Goal: Transaction & Acquisition: Obtain resource

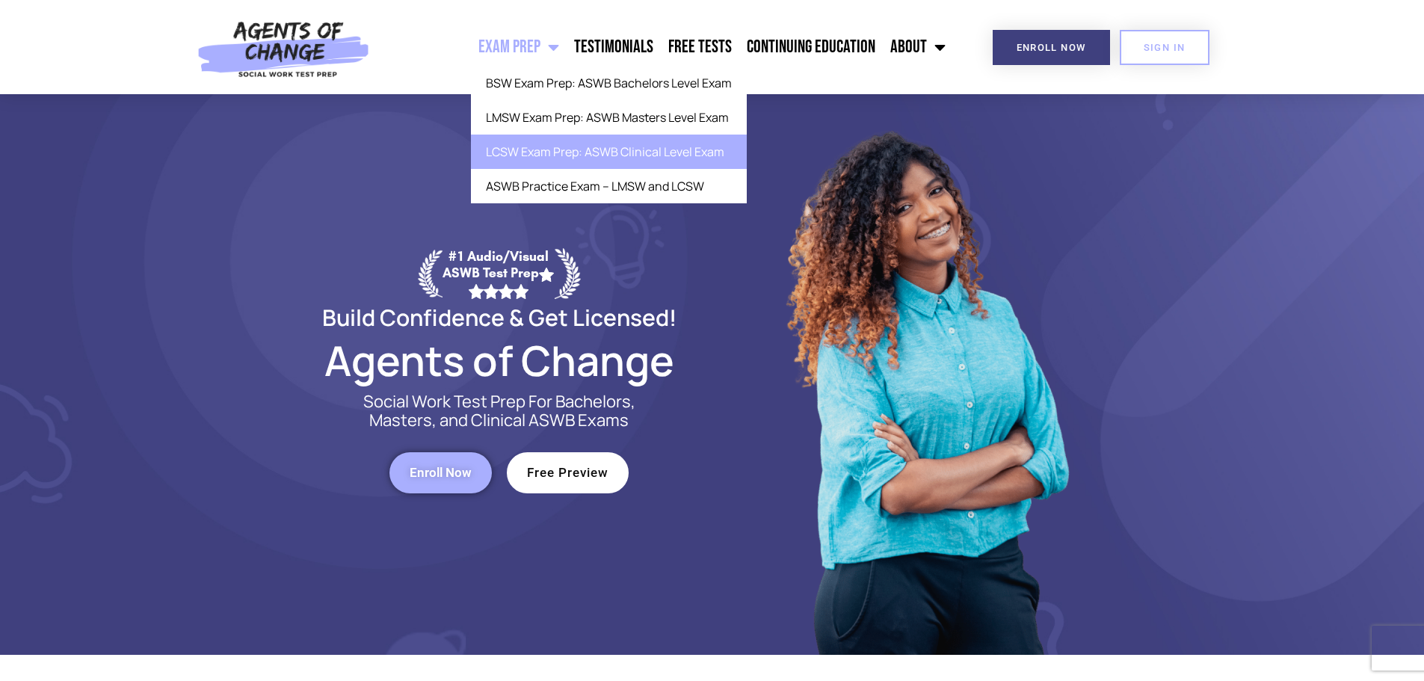
click at [536, 149] on link "LCSW Exam Prep: ASWB Clinical Level Exam" at bounding box center [609, 152] width 276 height 34
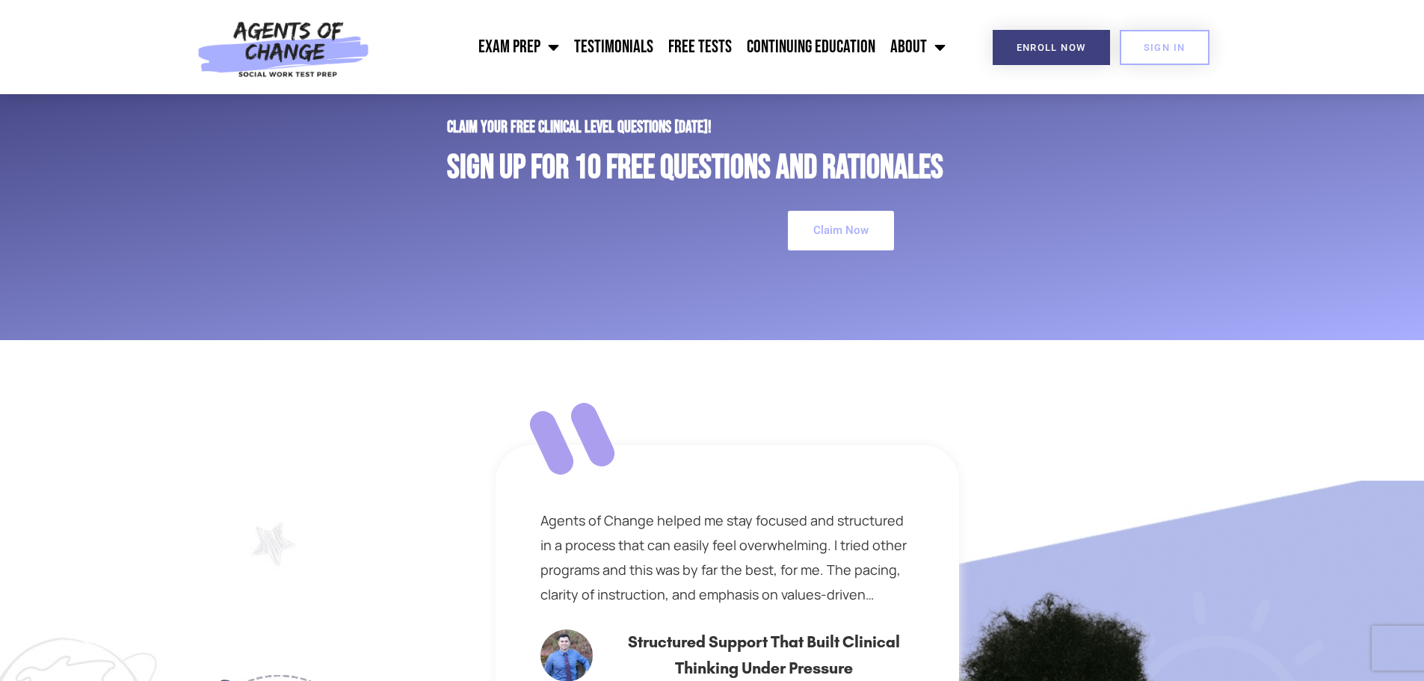
scroll to position [3961, 0]
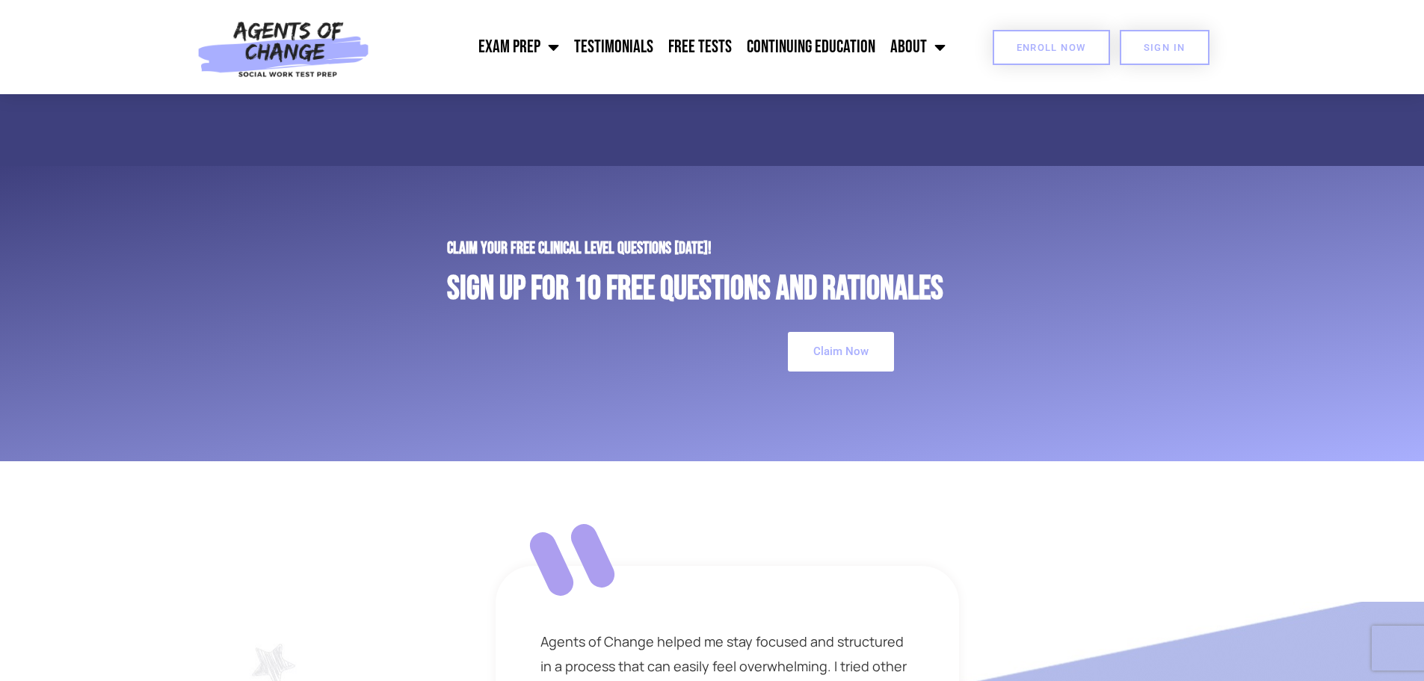
click at [1066, 41] on link "Enroll Now" at bounding box center [1051, 47] width 117 height 35
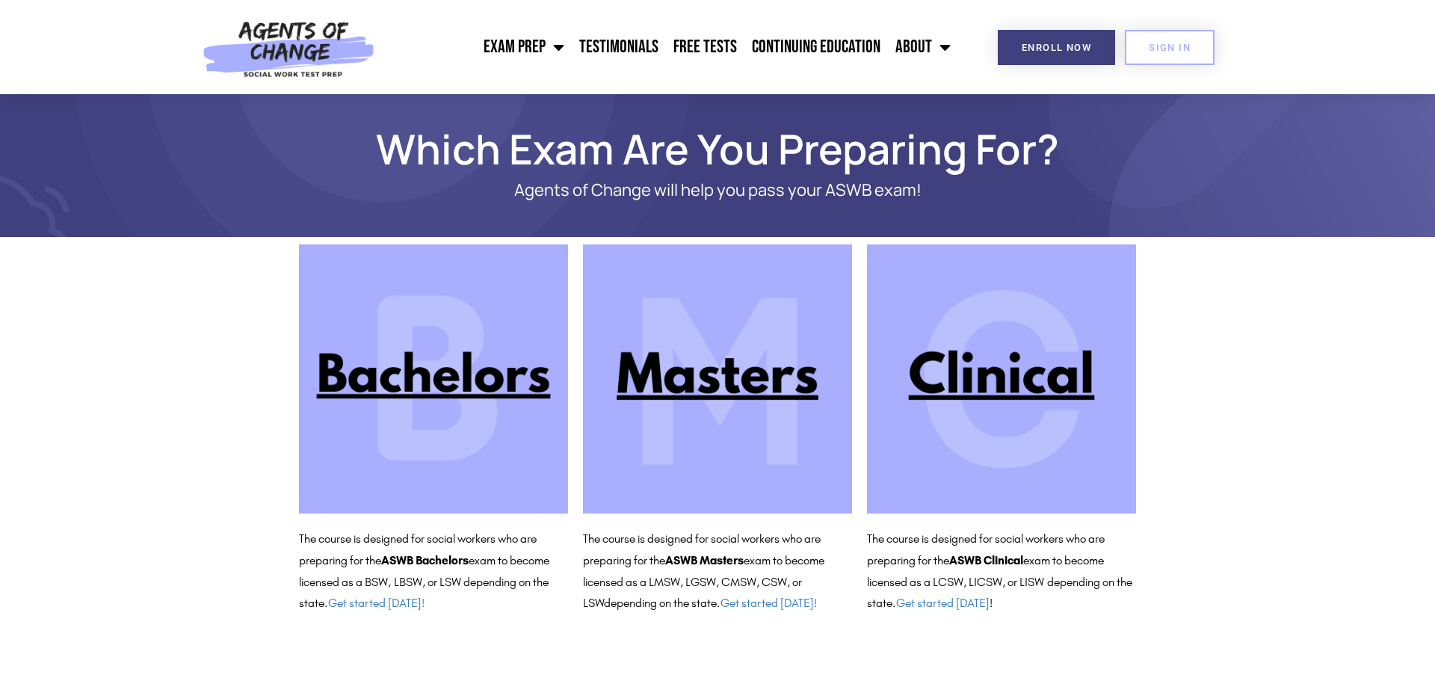
click at [1040, 383] on img at bounding box center [1001, 378] width 269 height 269
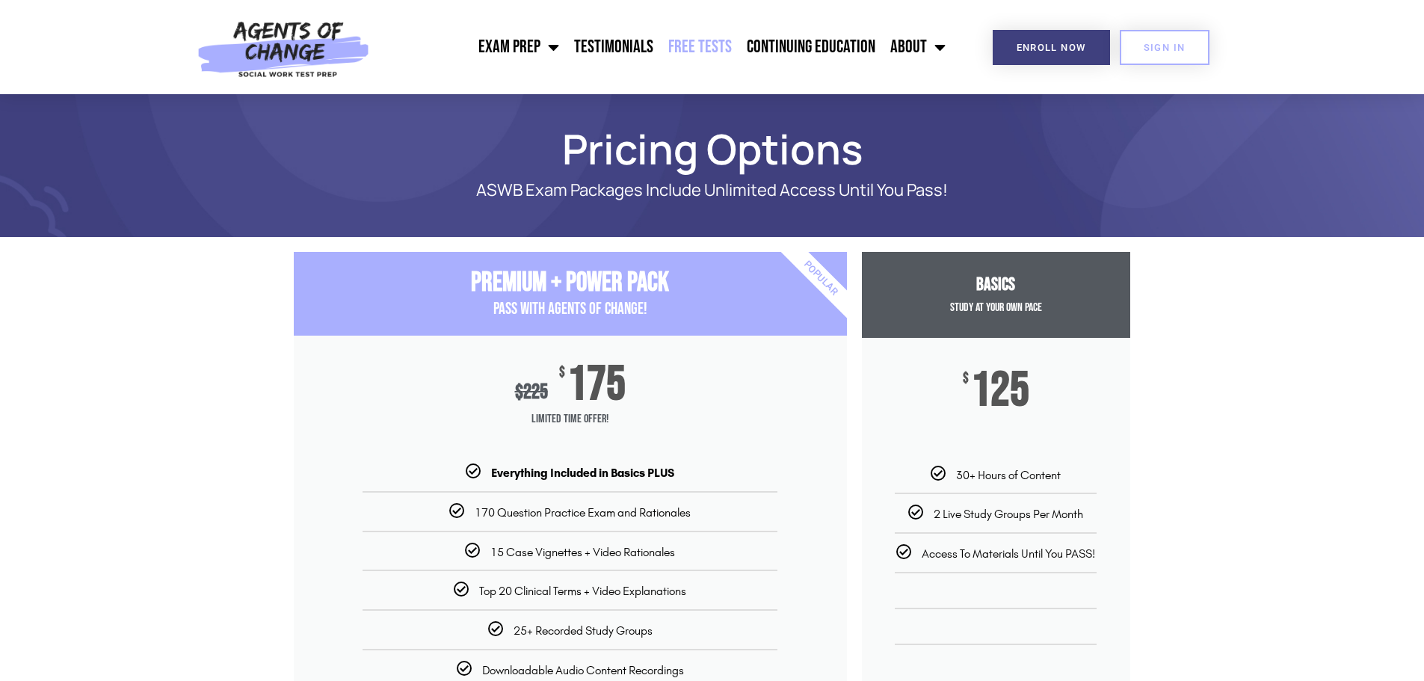
click at [691, 42] on link "Free Tests" at bounding box center [700, 46] width 78 height 37
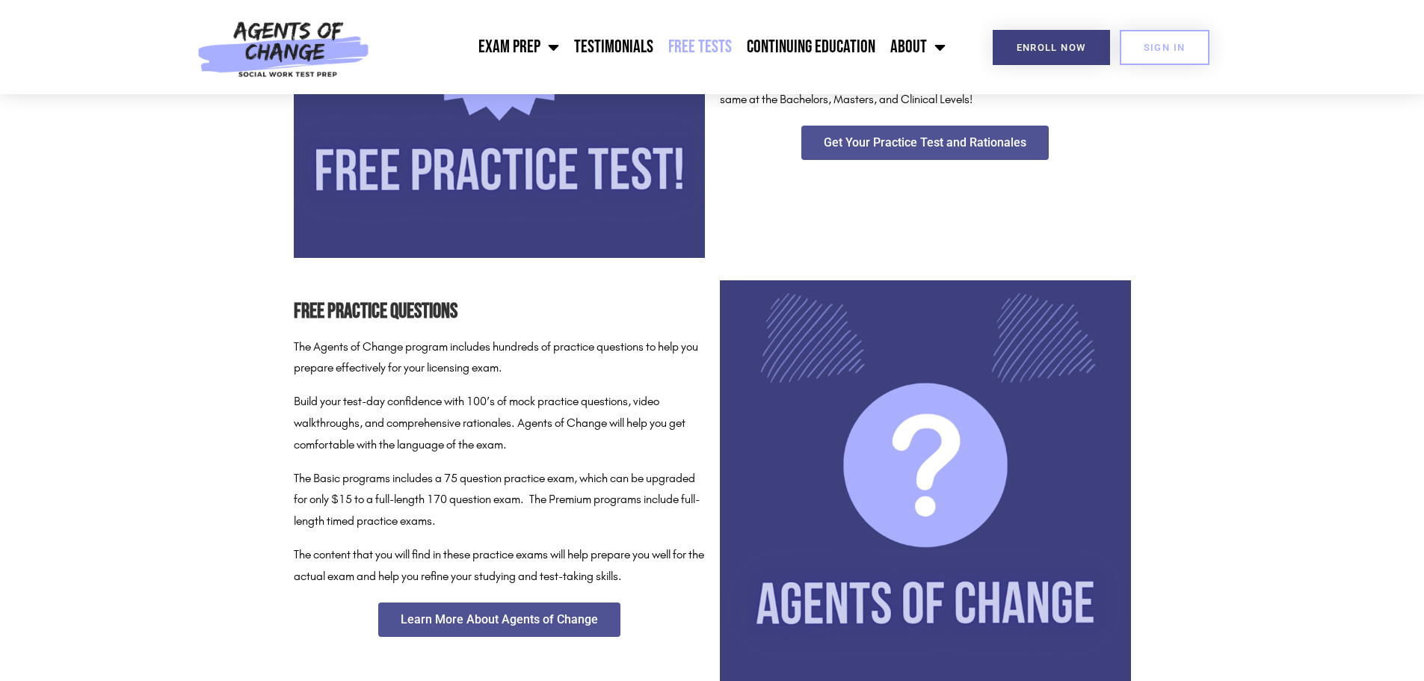
scroll to position [299, 0]
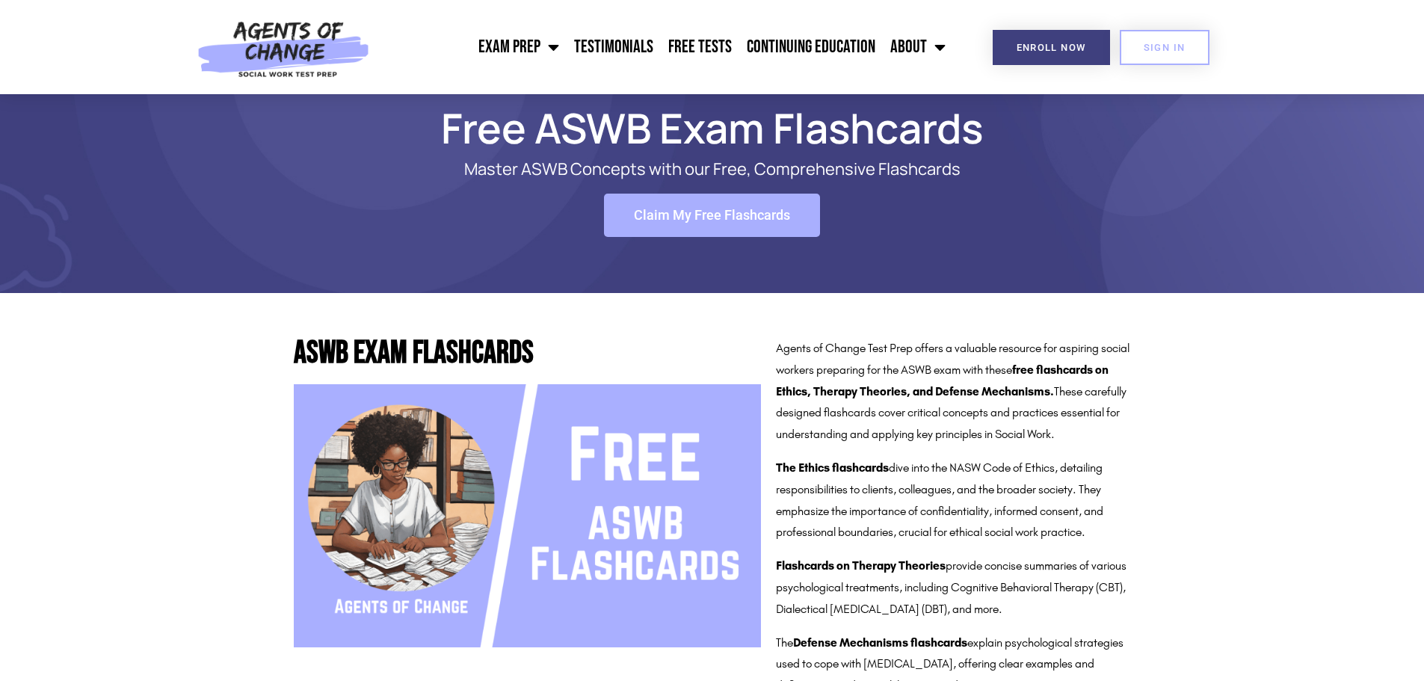
scroll to position [75, 0]
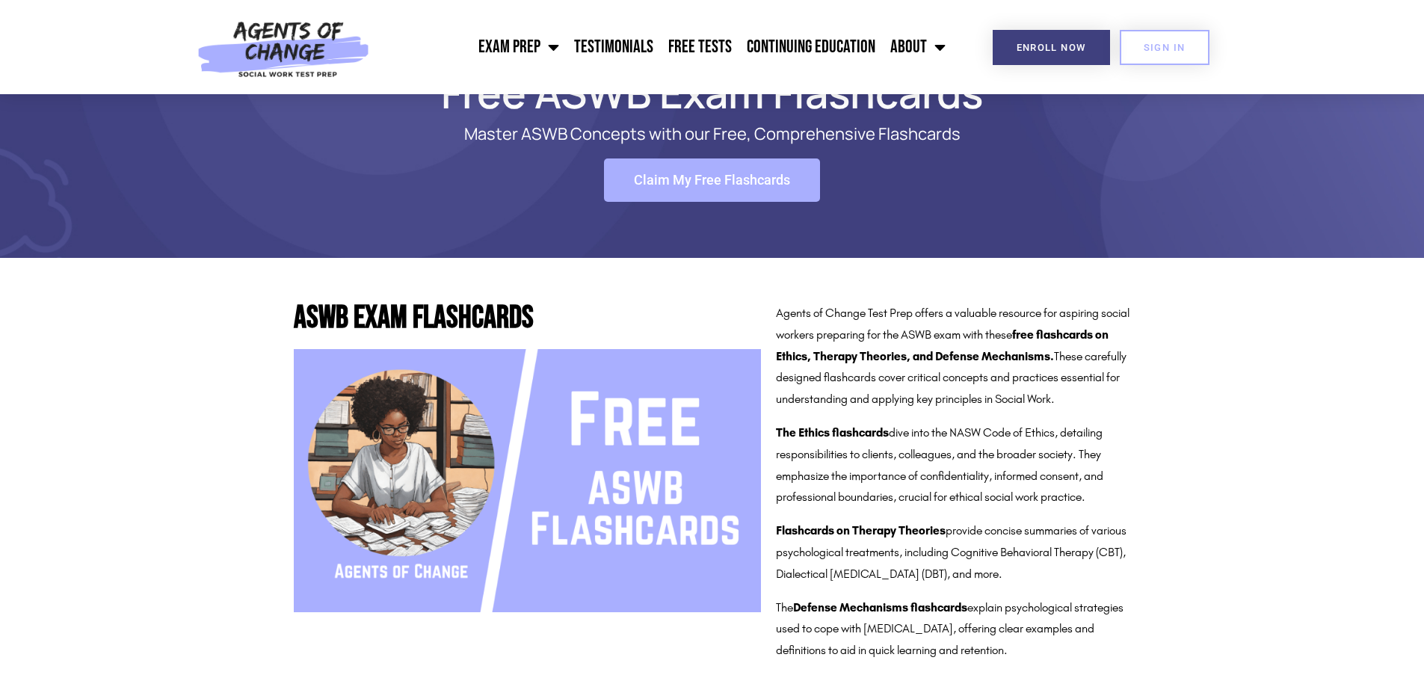
click at [730, 187] on span "Claim My Free Flashcards" at bounding box center [712, 179] width 156 height 13
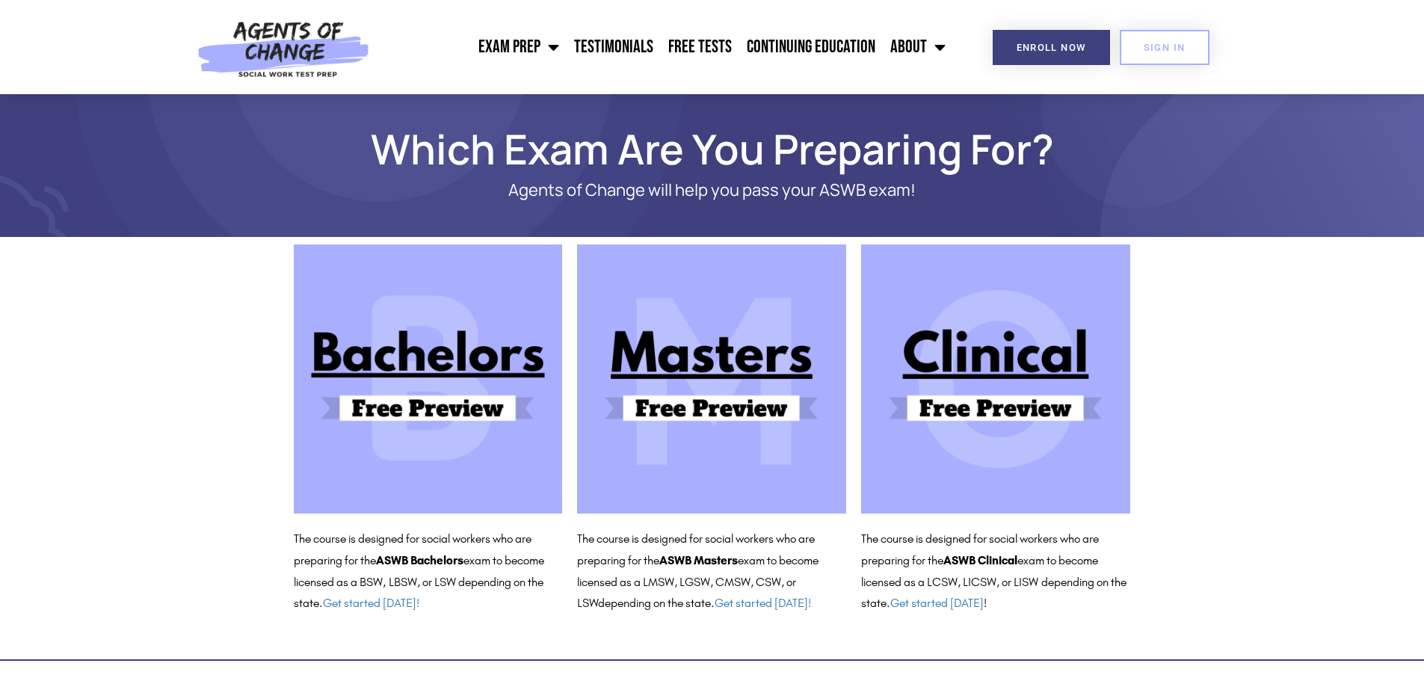
click at [1067, 415] on img at bounding box center [995, 378] width 269 height 269
